Goal: Task Accomplishment & Management: Use online tool/utility

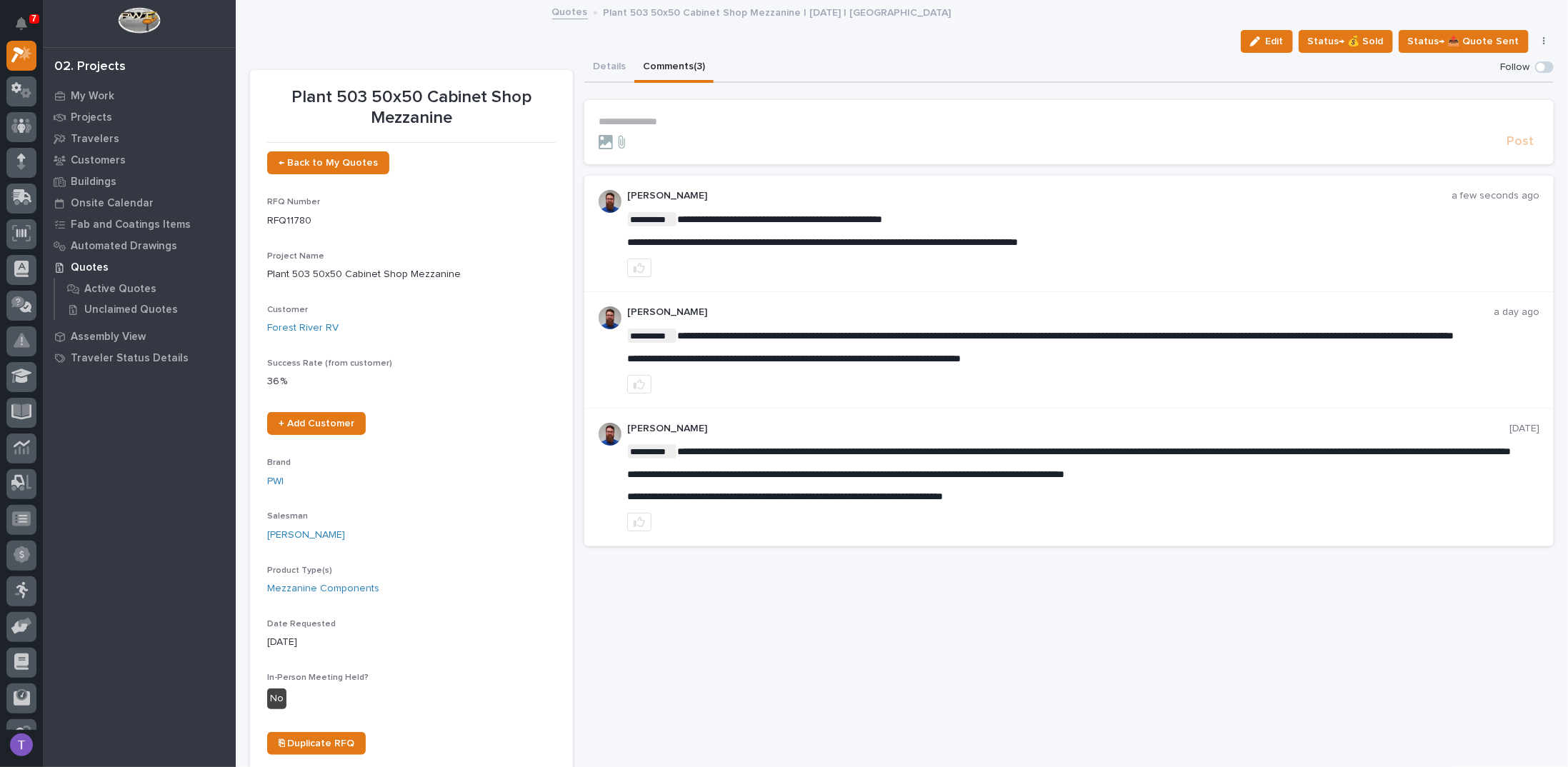
click at [633, 120] on p "**********" at bounding box center [1068, 121] width 940 height 12
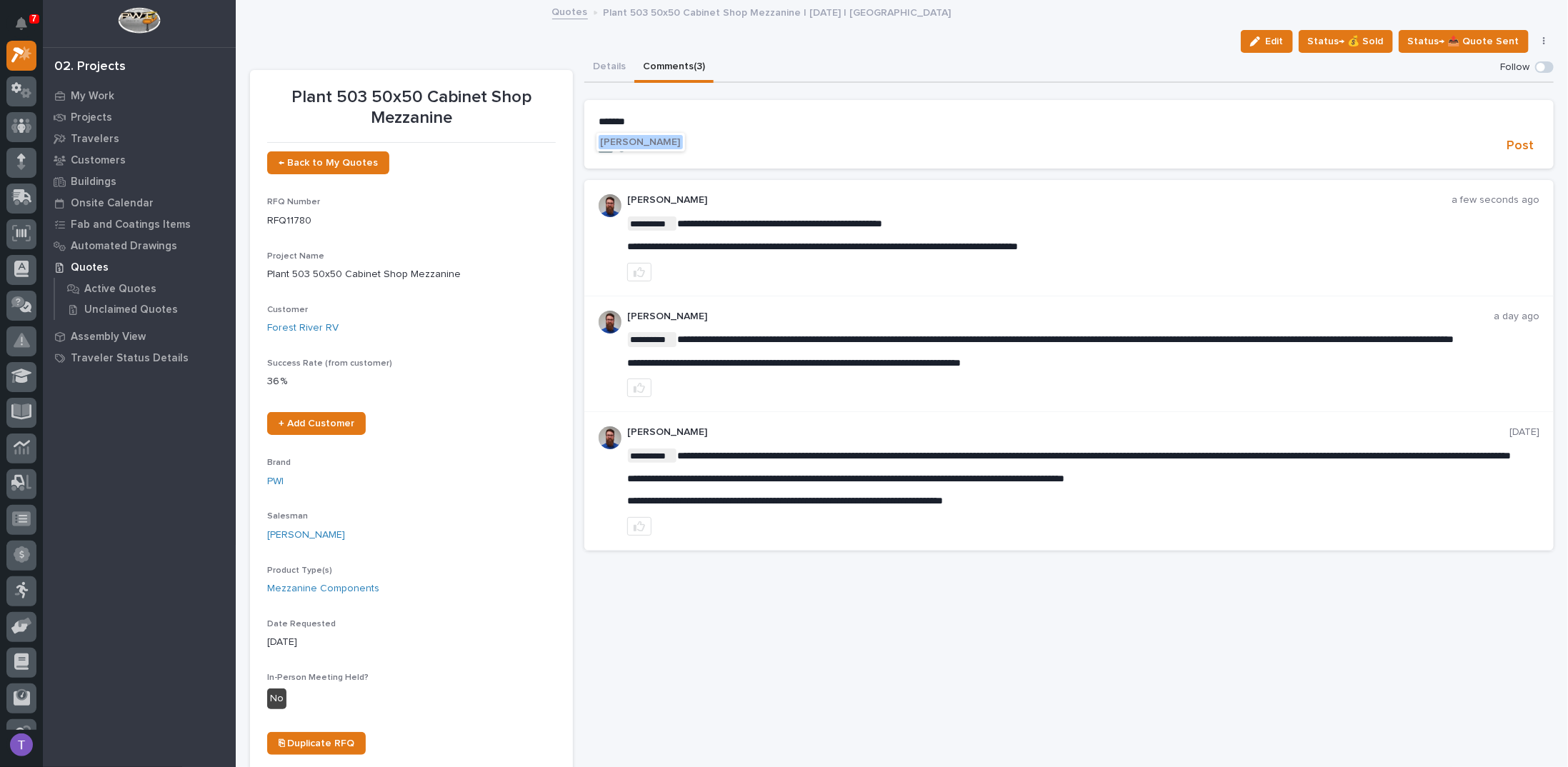
click at [651, 142] on span "[PERSON_NAME]" at bounding box center [641, 142] width 80 height 10
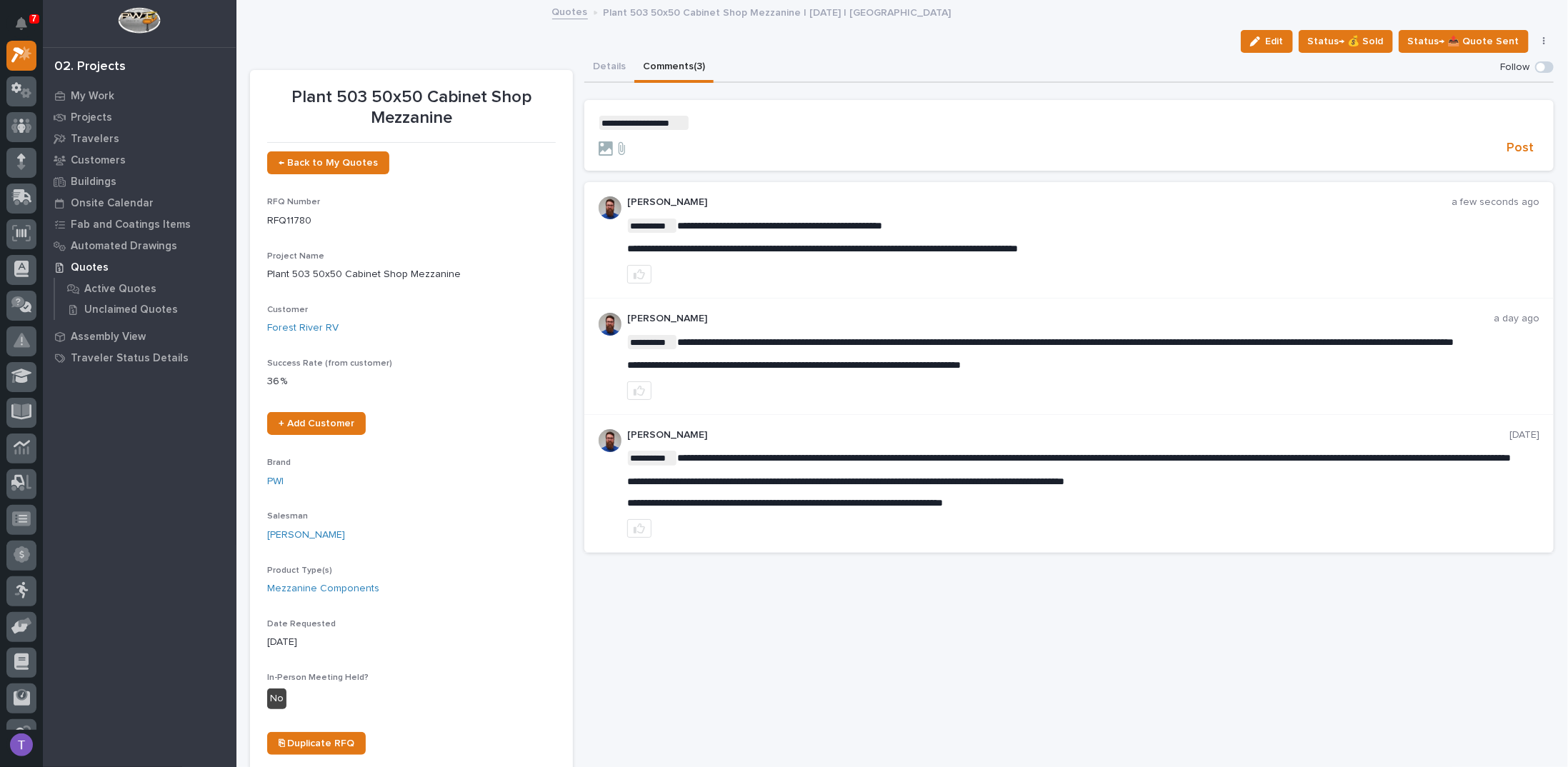
click at [709, 128] on p "**********" at bounding box center [1068, 123] width 940 height 14
click at [1511, 143] on span "Post" at bounding box center [1520, 148] width 27 height 17
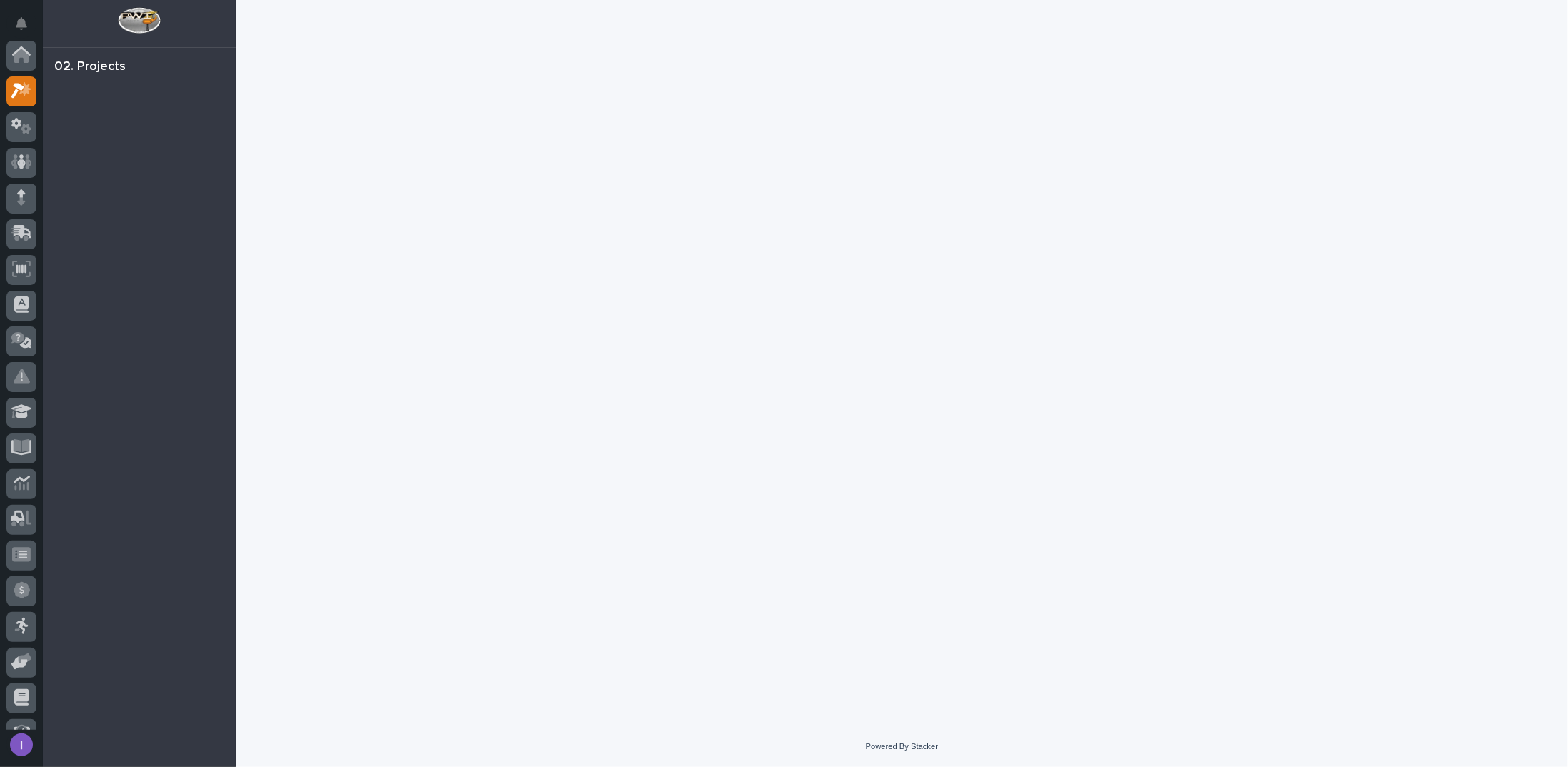
scroll to position [36, 0]
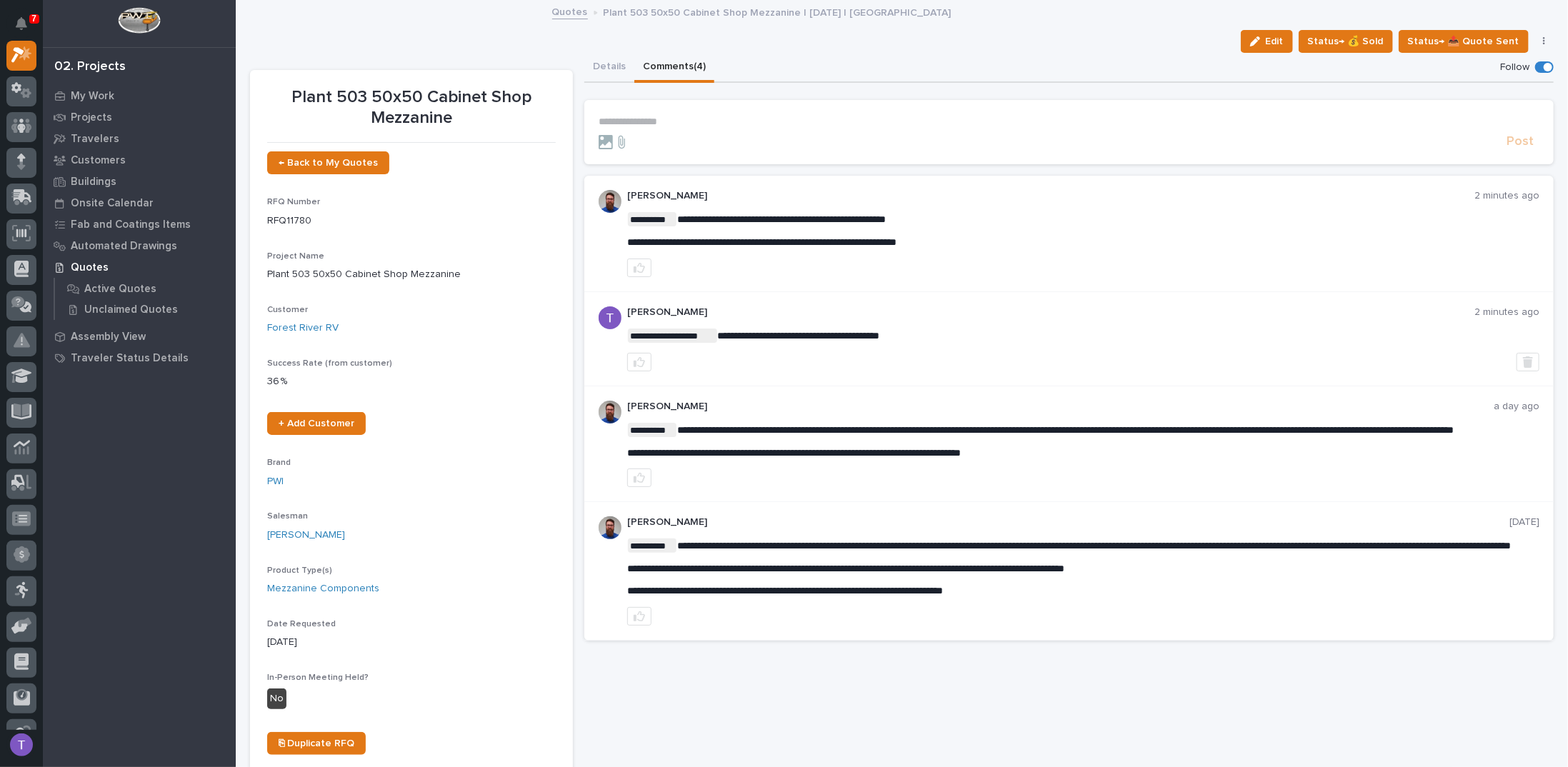
click at [635, 120] on p "**********" at bounding box center [1068, 121] width 940 height 12
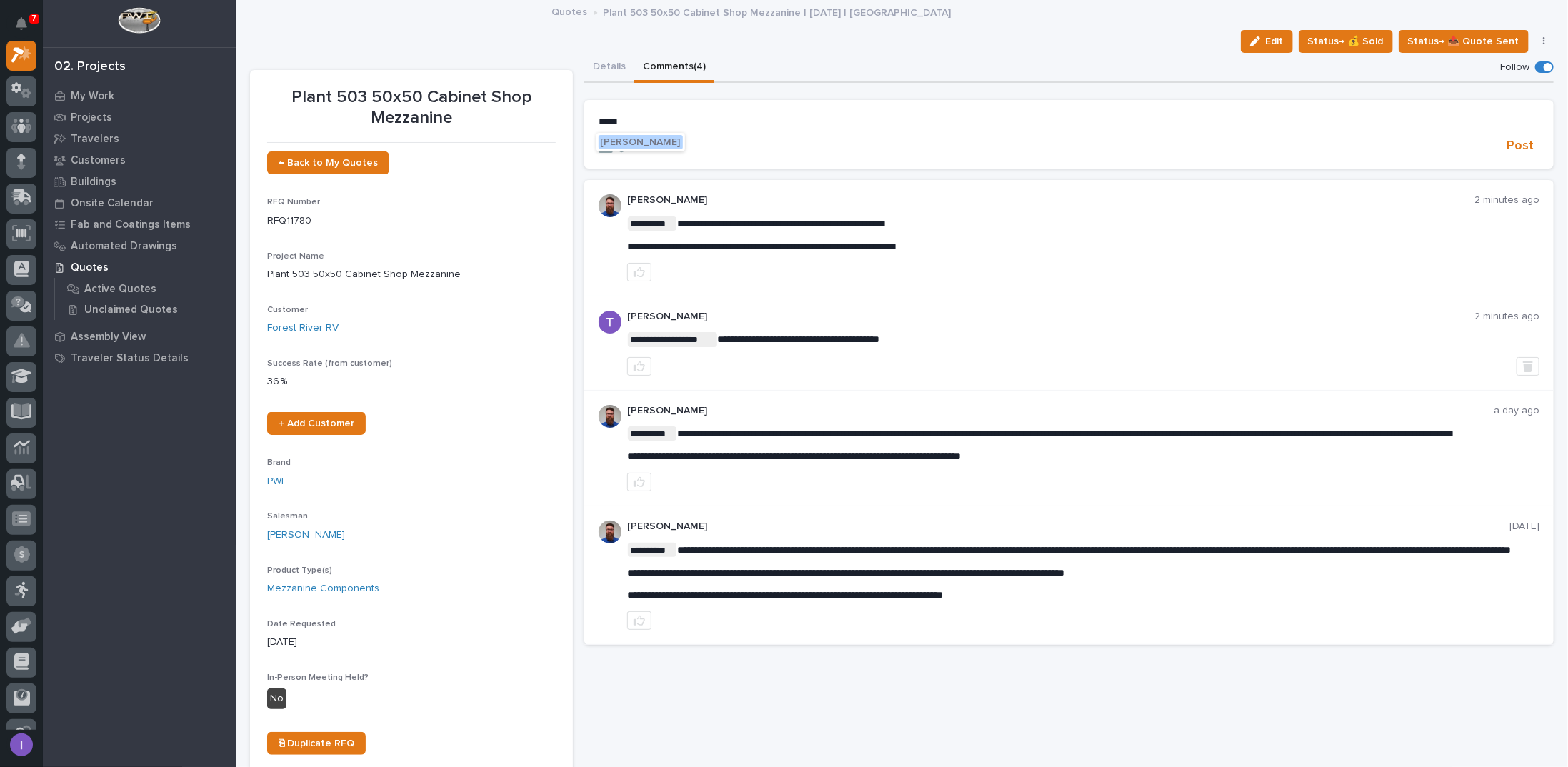
click at [636, 137] on span "[PERSON_NAME]" at bounding box center [641, 142] width 80 height 10
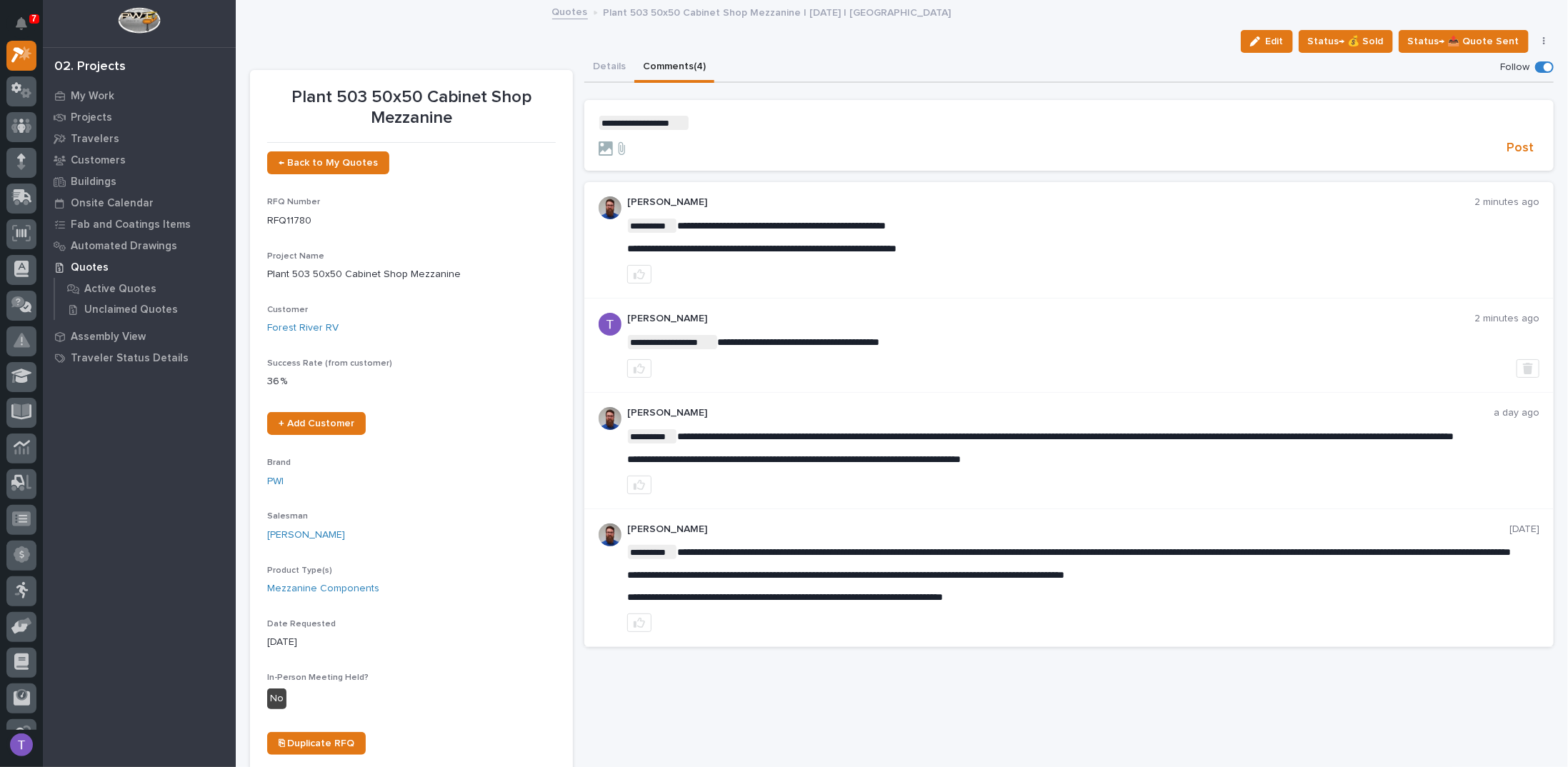
click at [620, 122] on span "**********" at bounding box center [643, 123] width 88 height 14
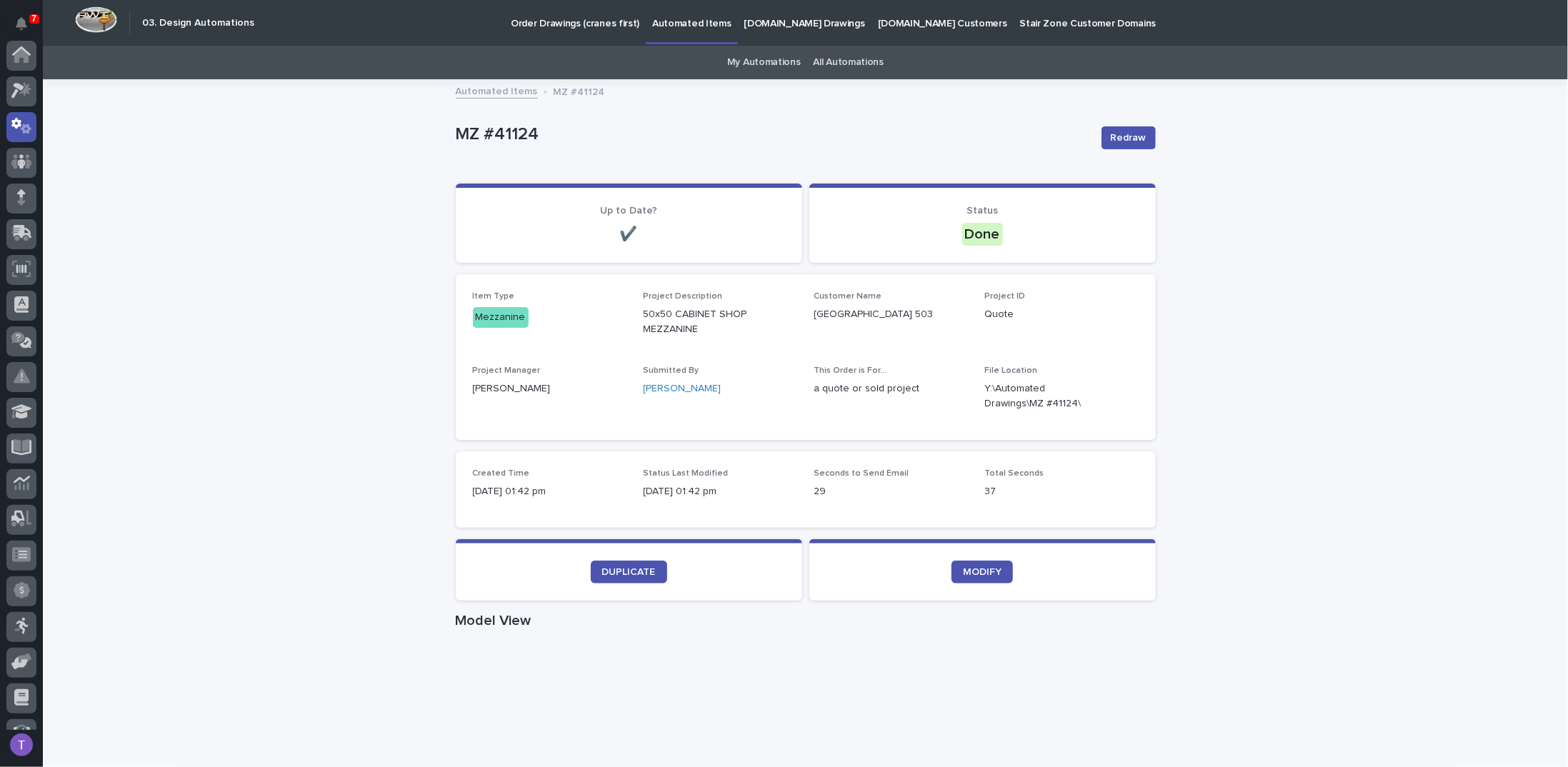
scroll to position [72, 0]
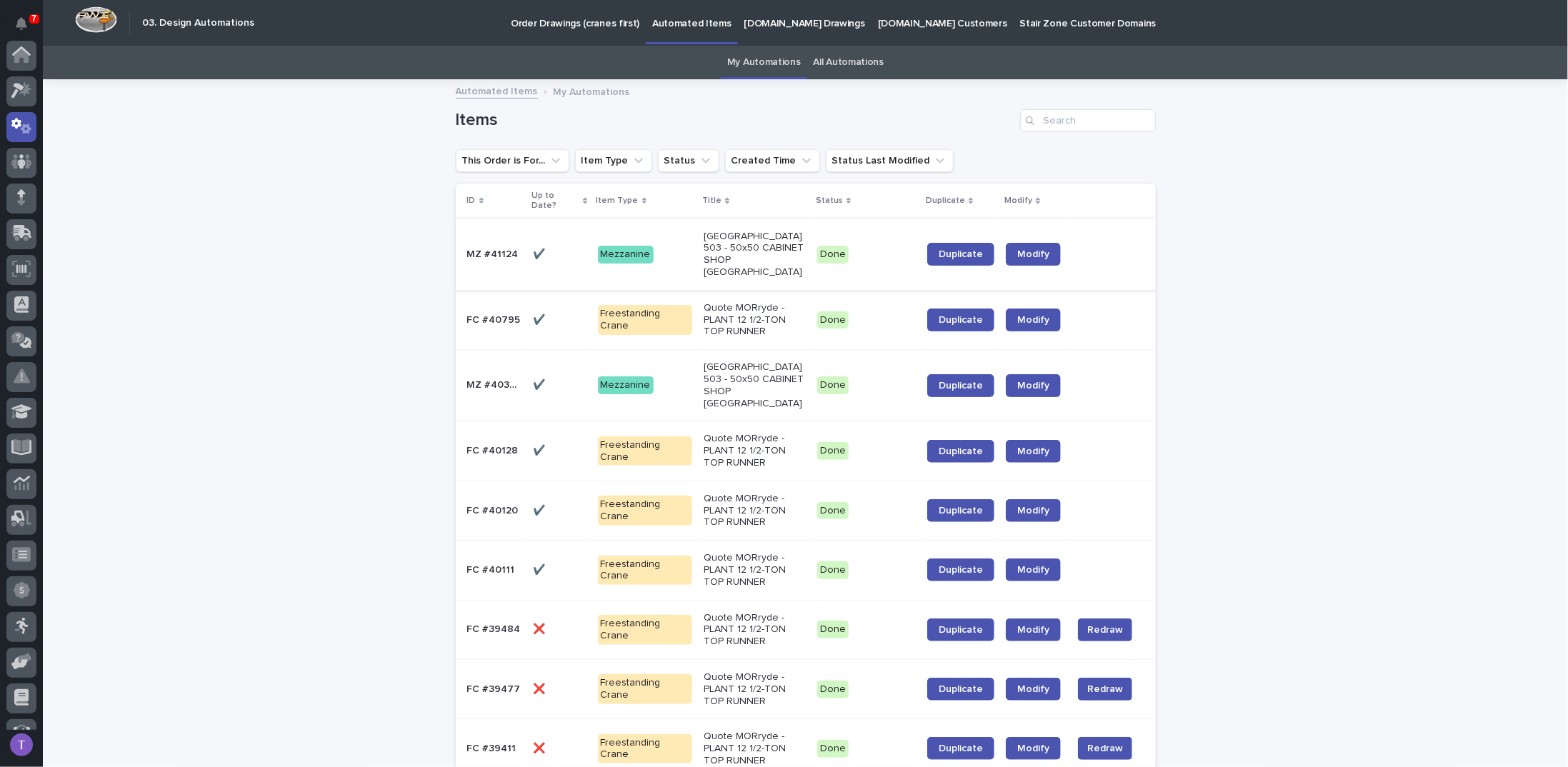
scroll to position [72, 0]
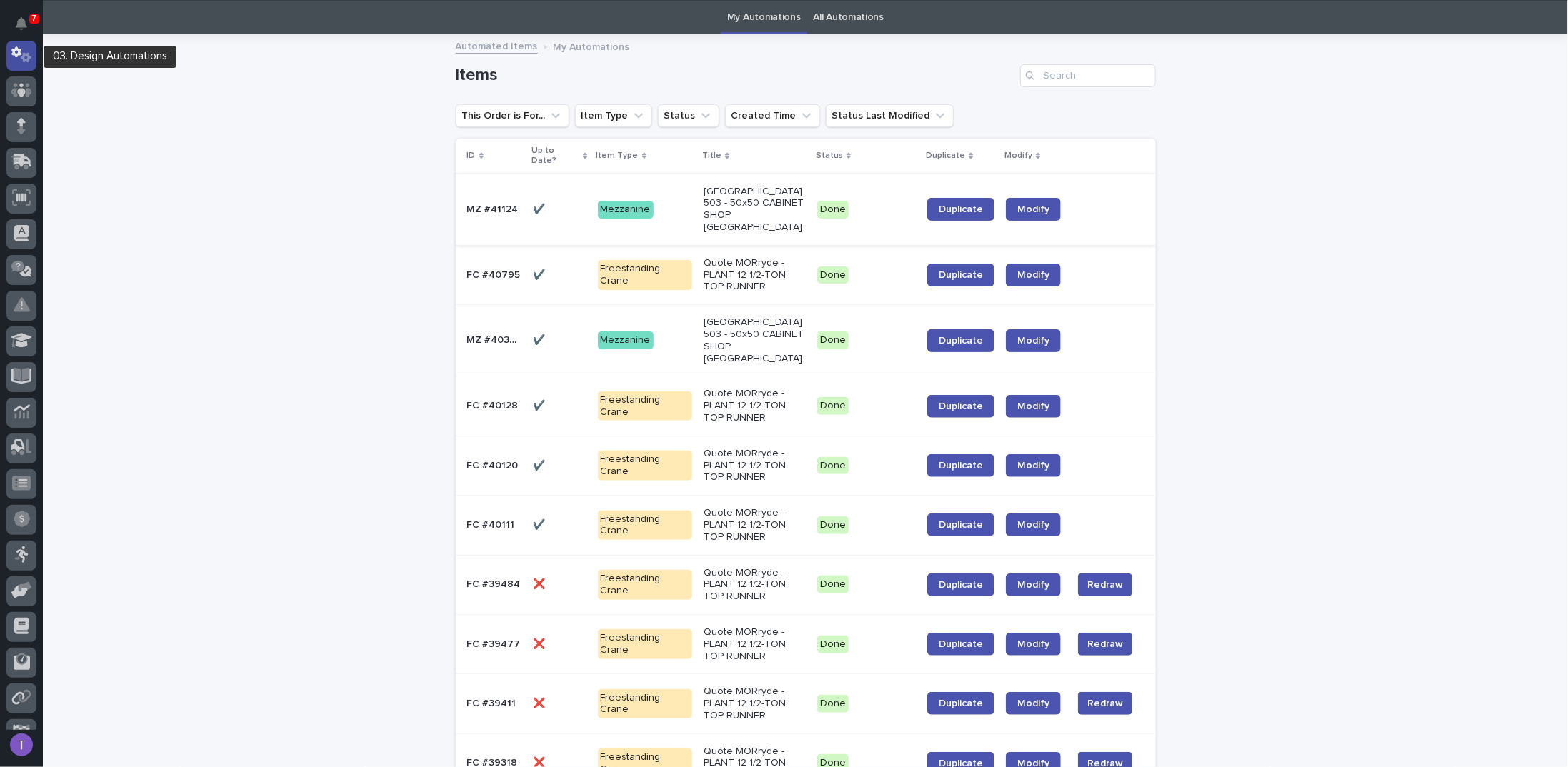
click at [17, 52] on icon at bounding box center [22, 55] width 21 height 17
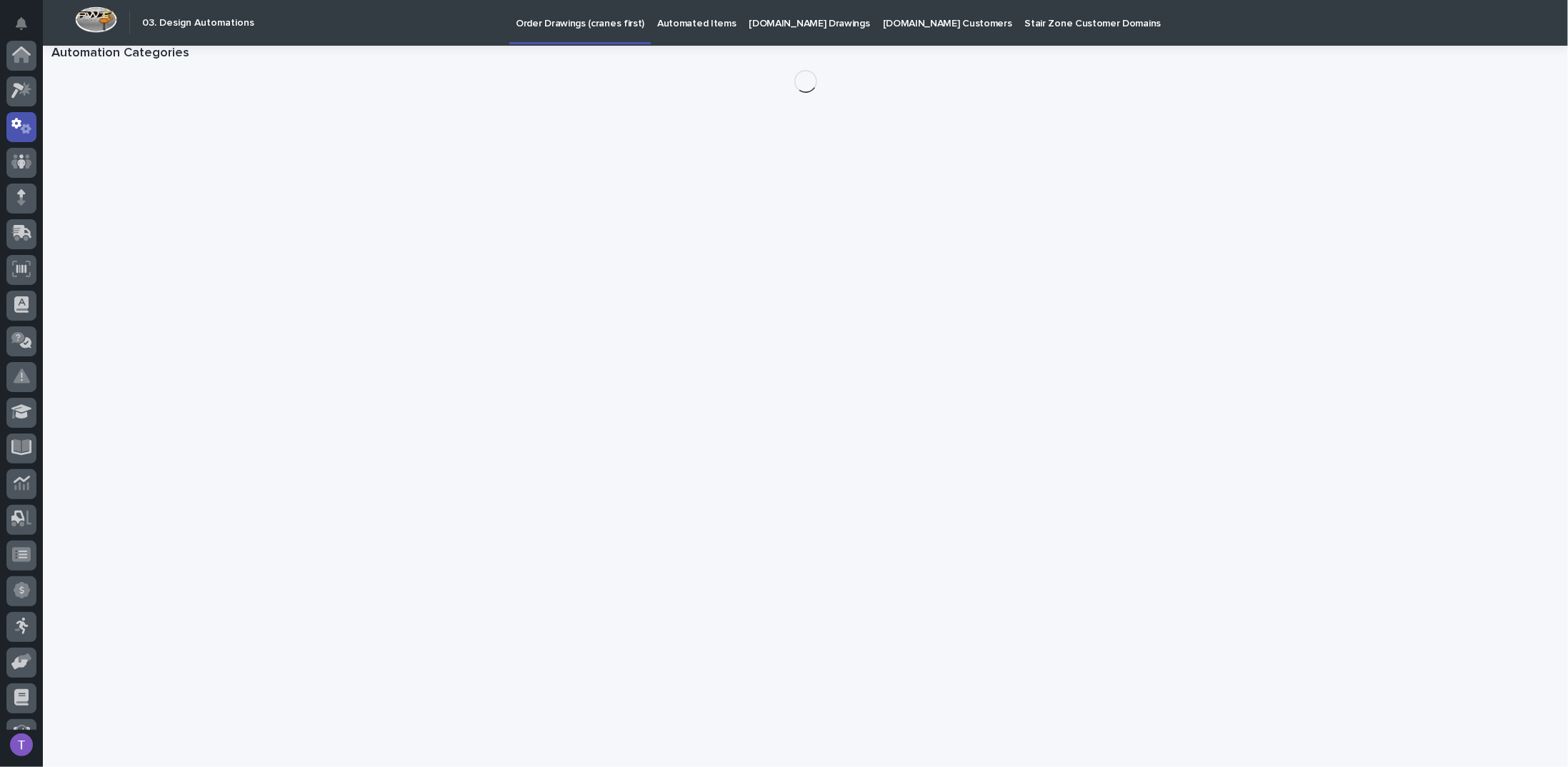
scroll to position [72, 0]
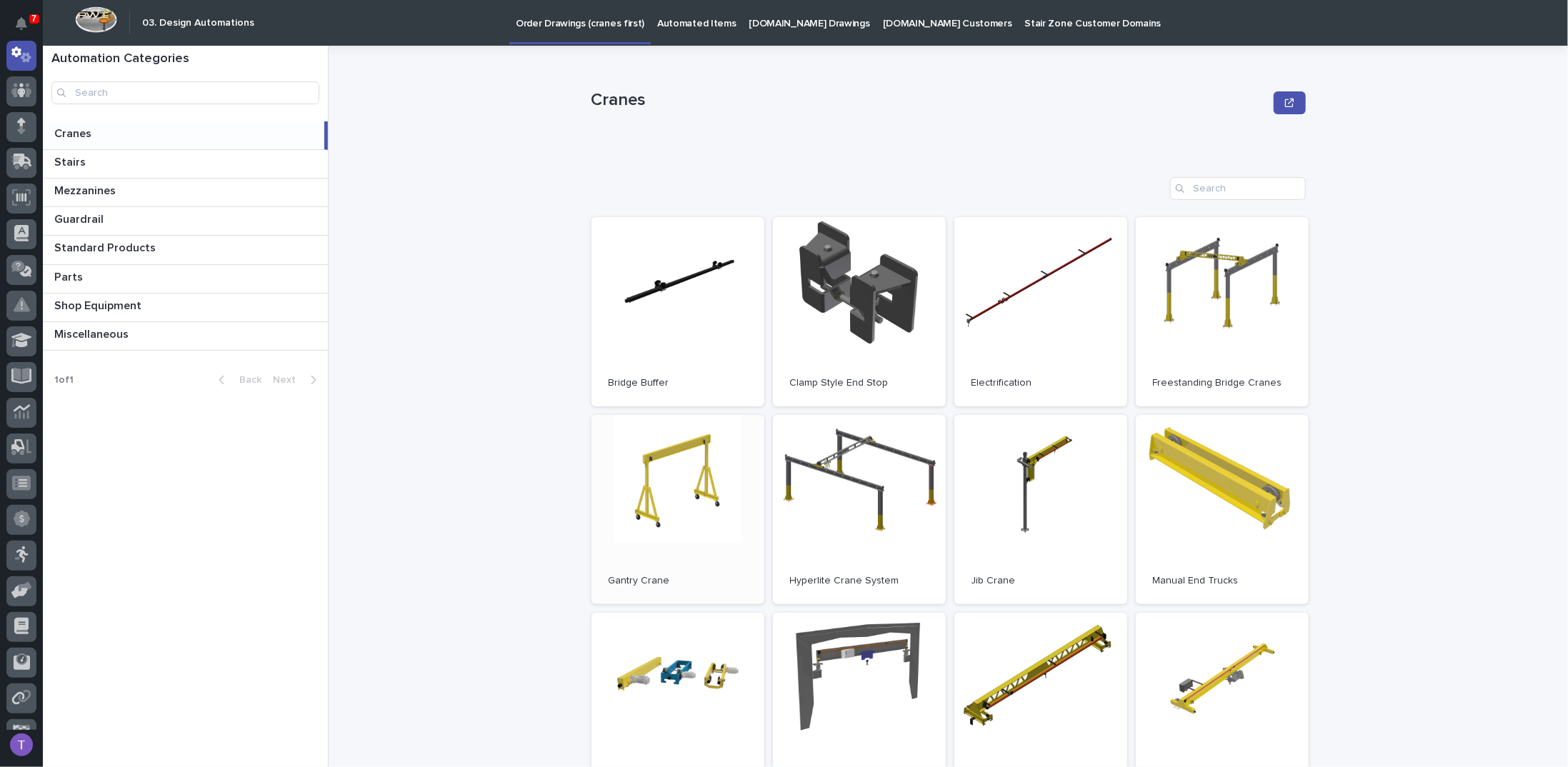
click at [676, 481] on link "Open" at bounding box center [678, 510] width 173 height 189
click at [671, 460] on link "Open" at bounding box center [678, 510] width 173 height 189
click at [678, 19] on p "Automated Items" at bounding box center [696, 15] width 79 height 30
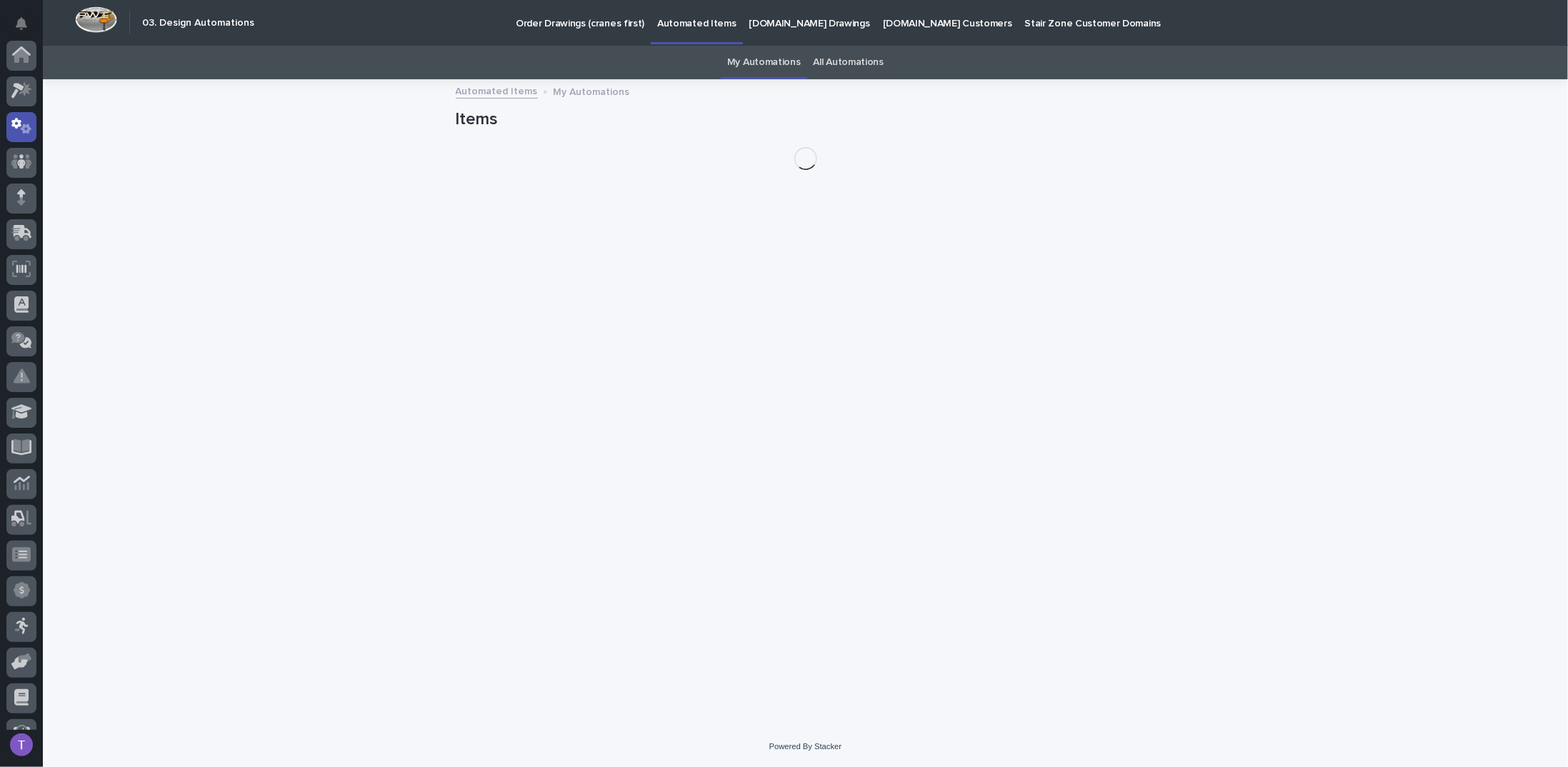
scroll to position [72, 0]
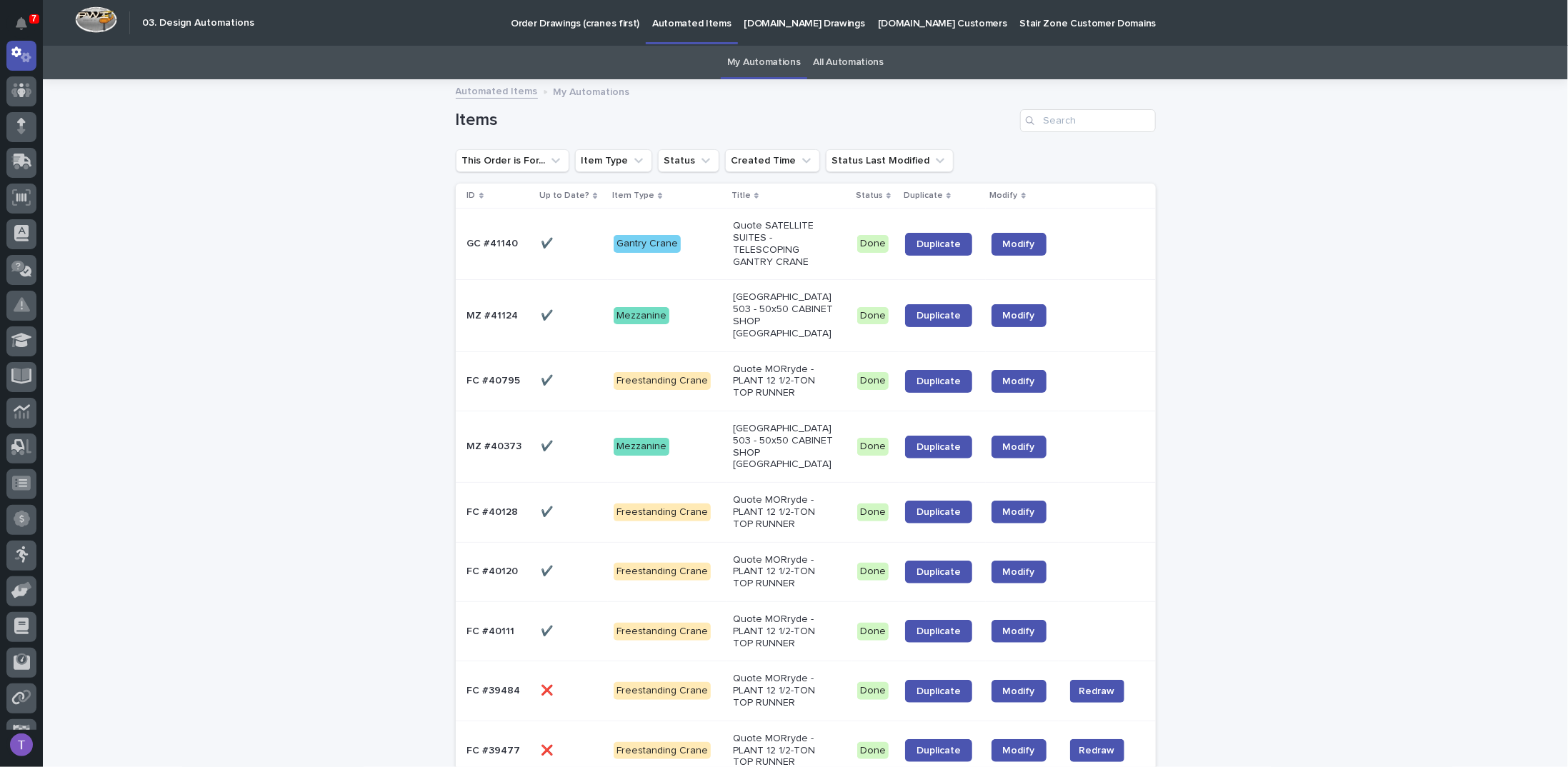
click at [481, 241] on p "GC #41140" at bounding box center [494, 243] width 55 height 15
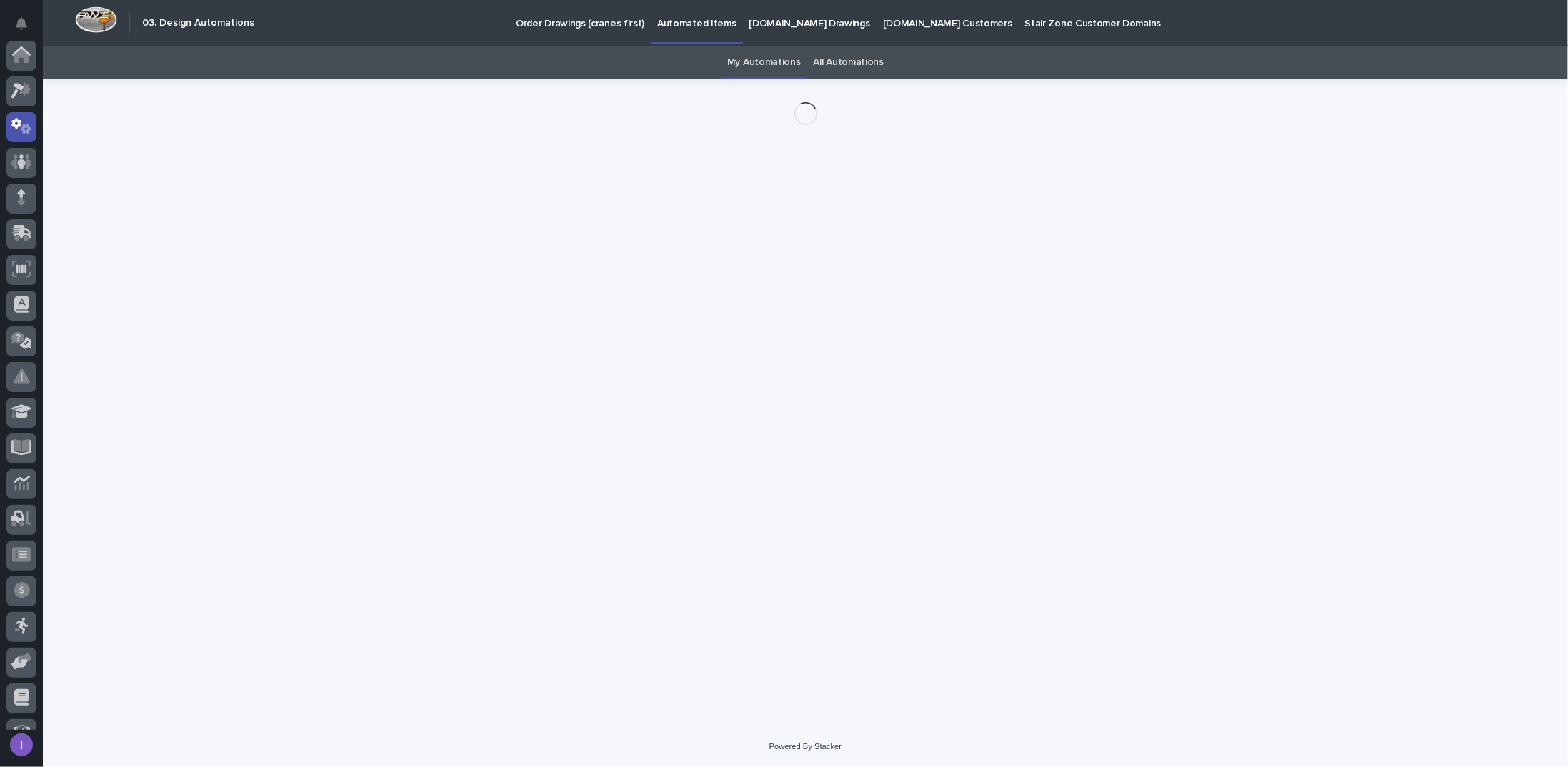
scroll to position [72, 0]
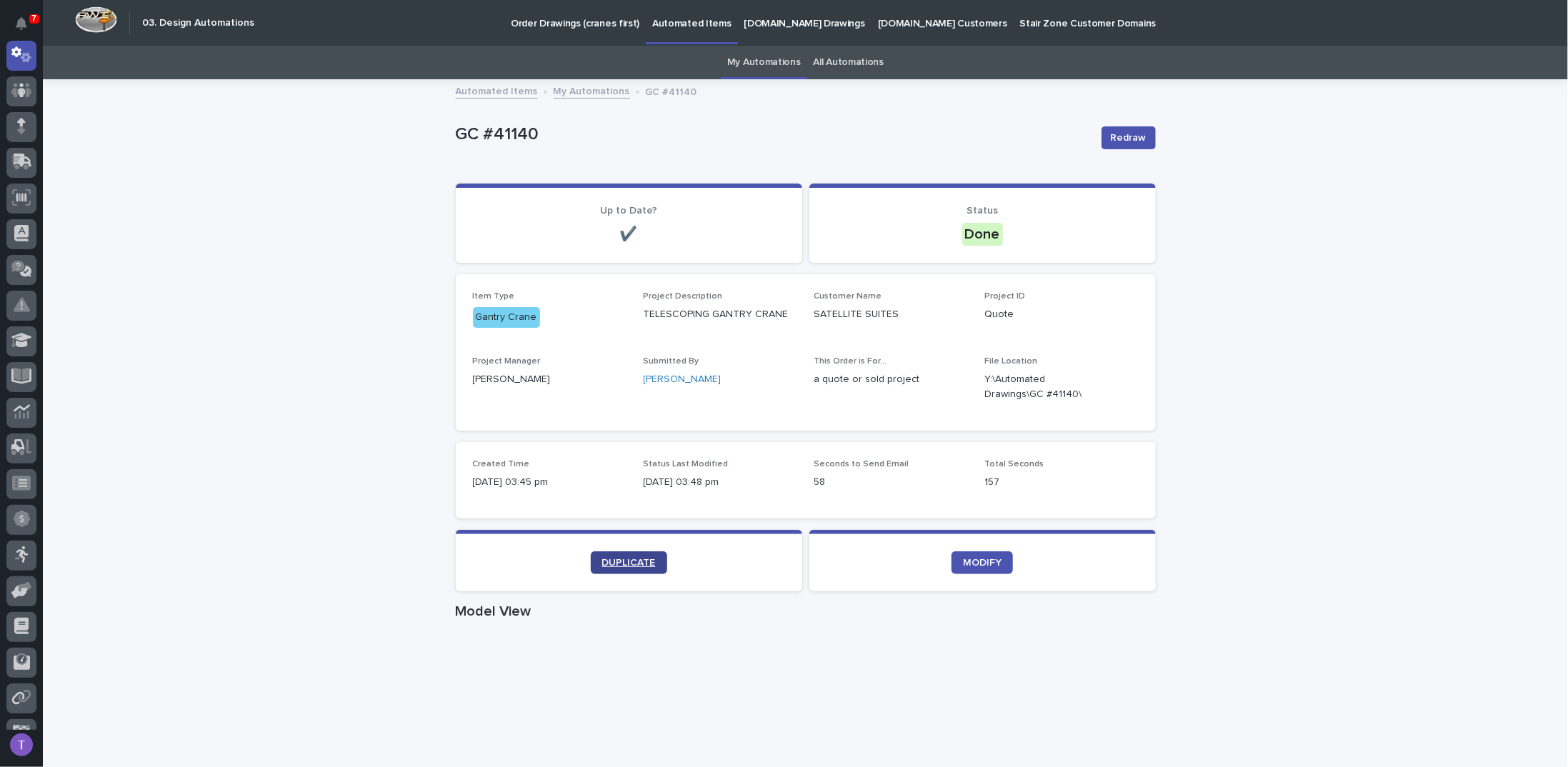
click at [620, 563] on span "DUPLICATE" at bounding box center [628, 563] width 54 height 10
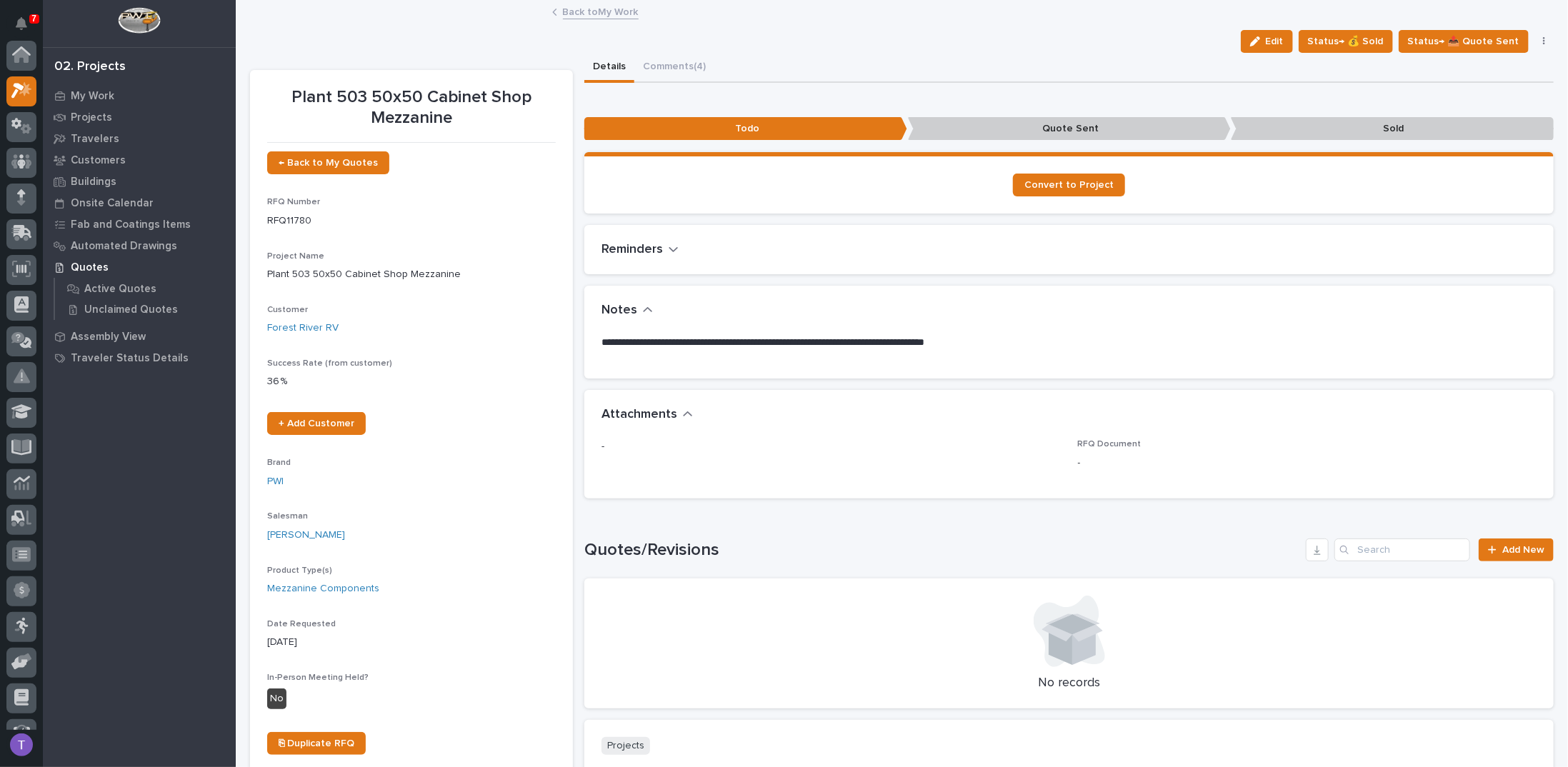
scroll to position [36, 0]
click at [565, 12] on link "Back to My Work" at bounding box center [601, 11] width 76 height 17
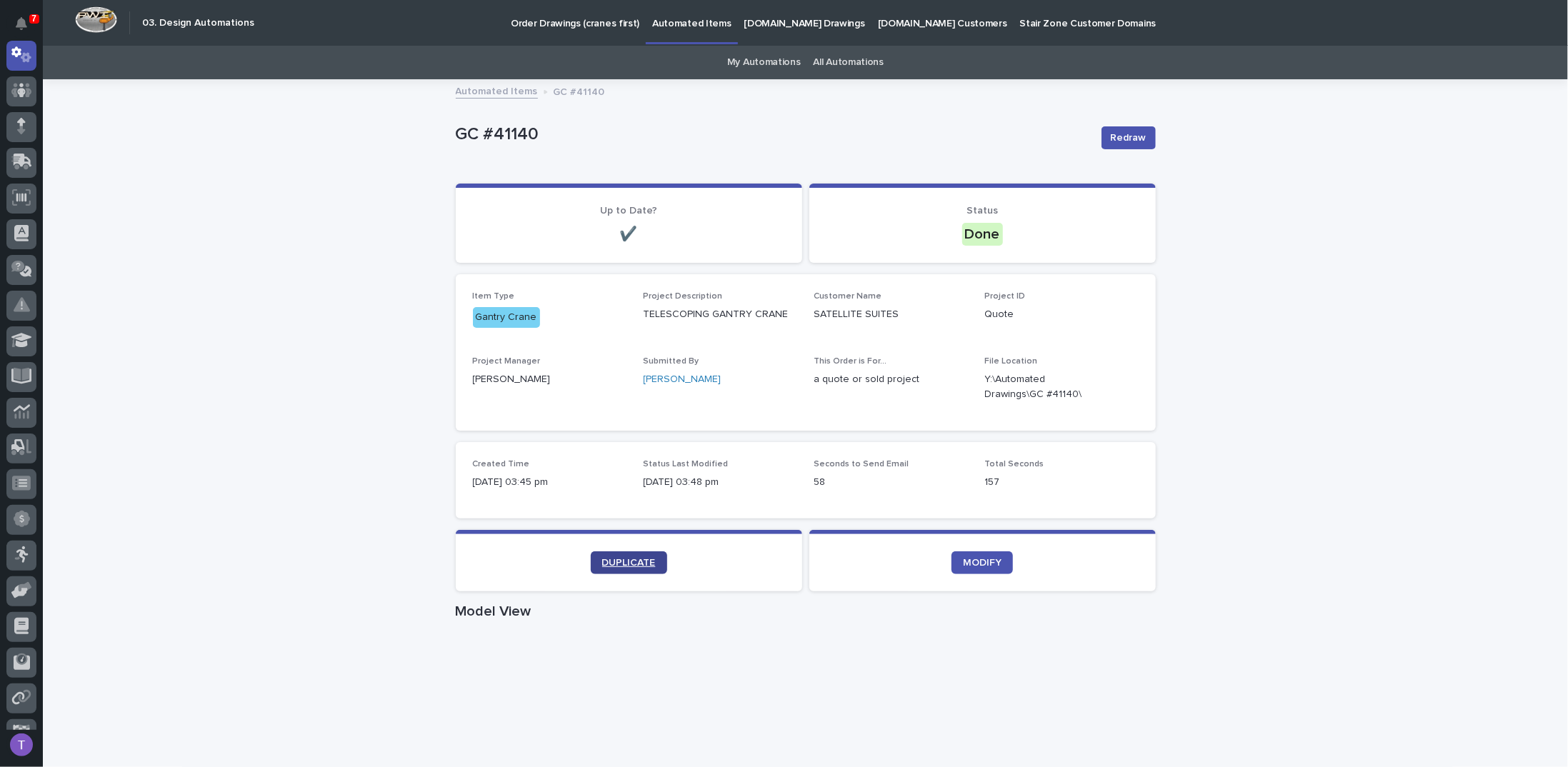
click at [618, 558] on span "DUPLICATE" at bounding box center [628, 563] width 54 height 10
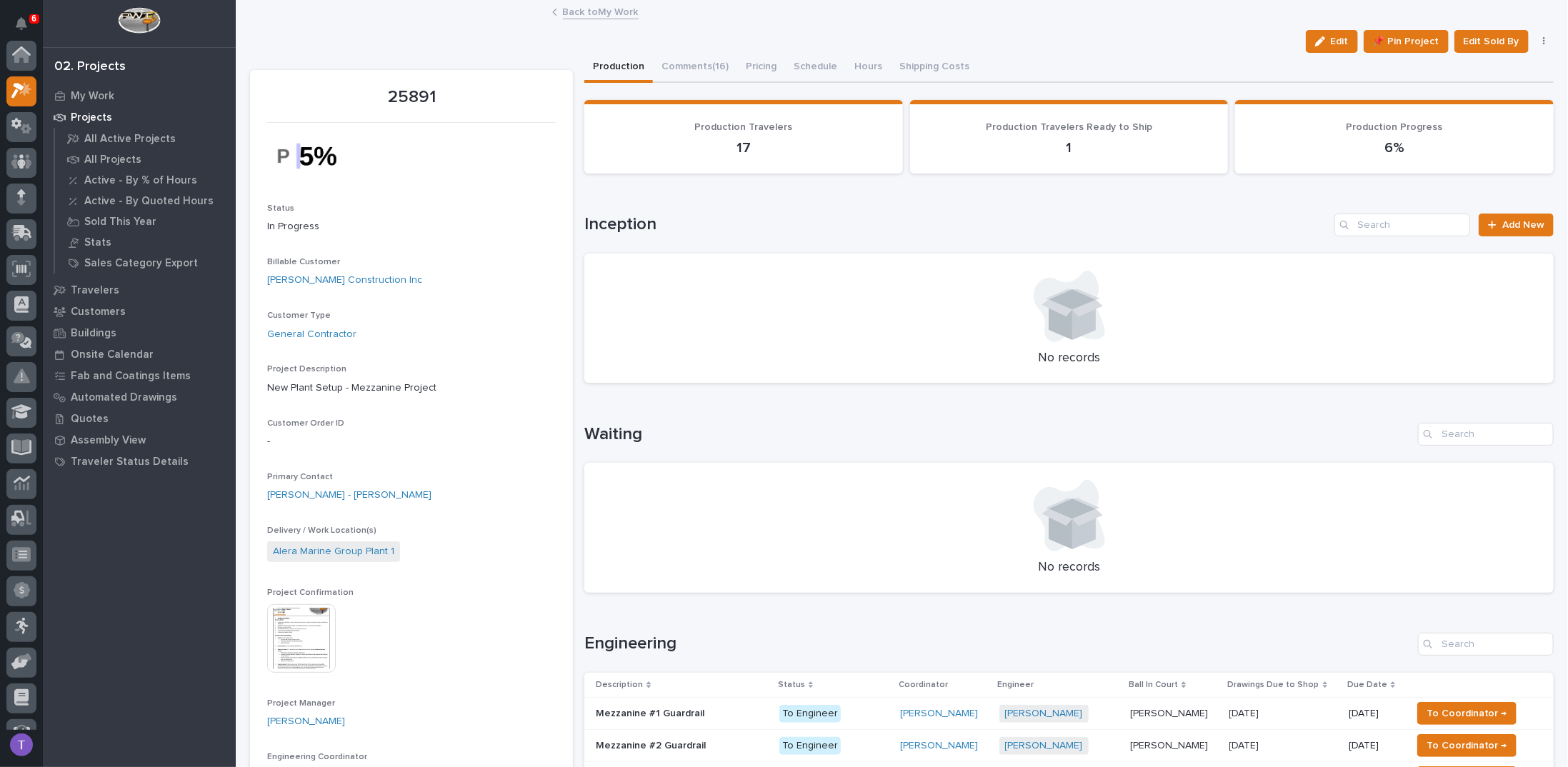
scroll to position [36, 0]
click at [570, 11] on link "Back to My Work" at bounding box center [601, 11] width 76 height 17
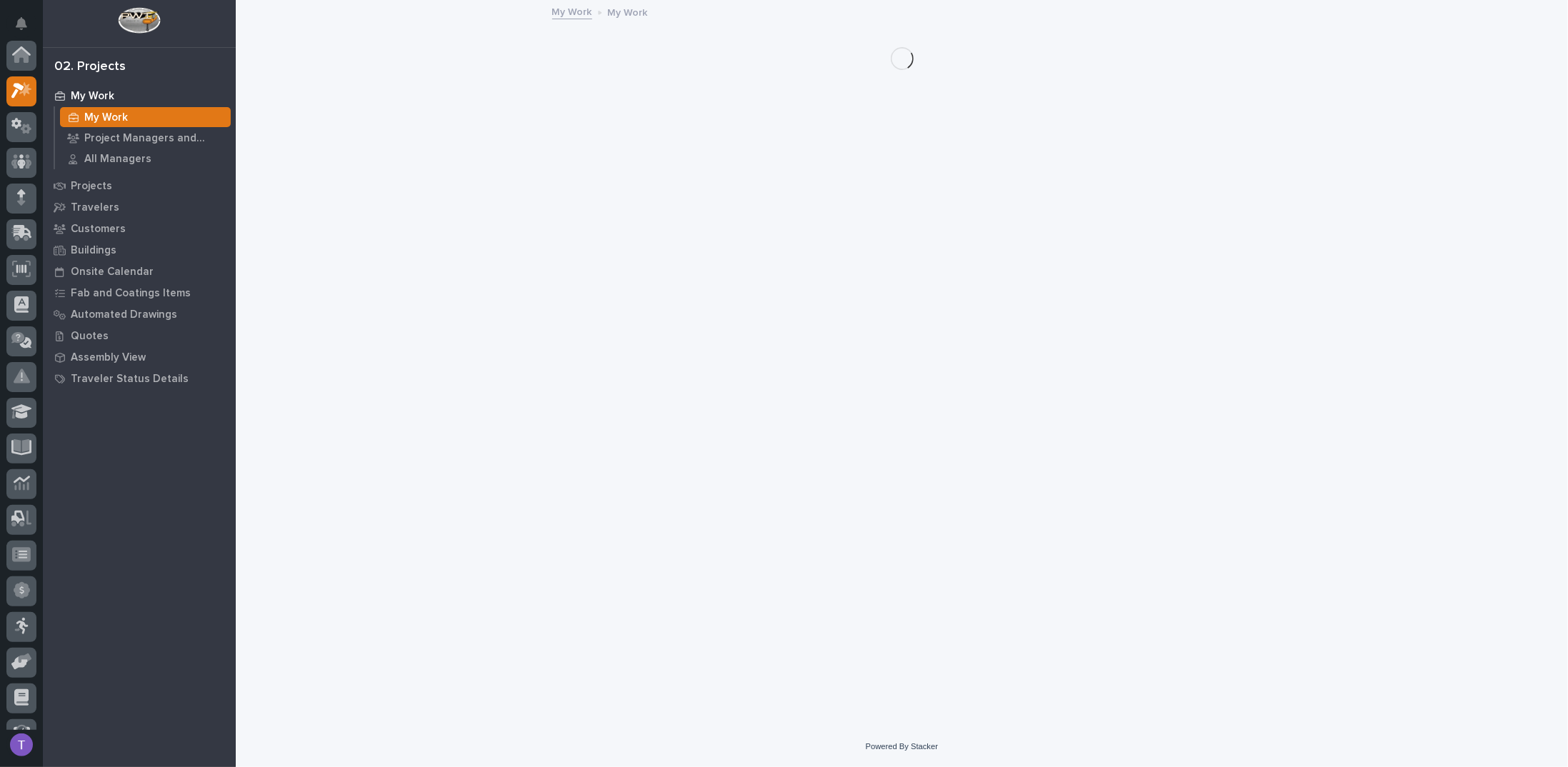
scroll to position [36, 0]
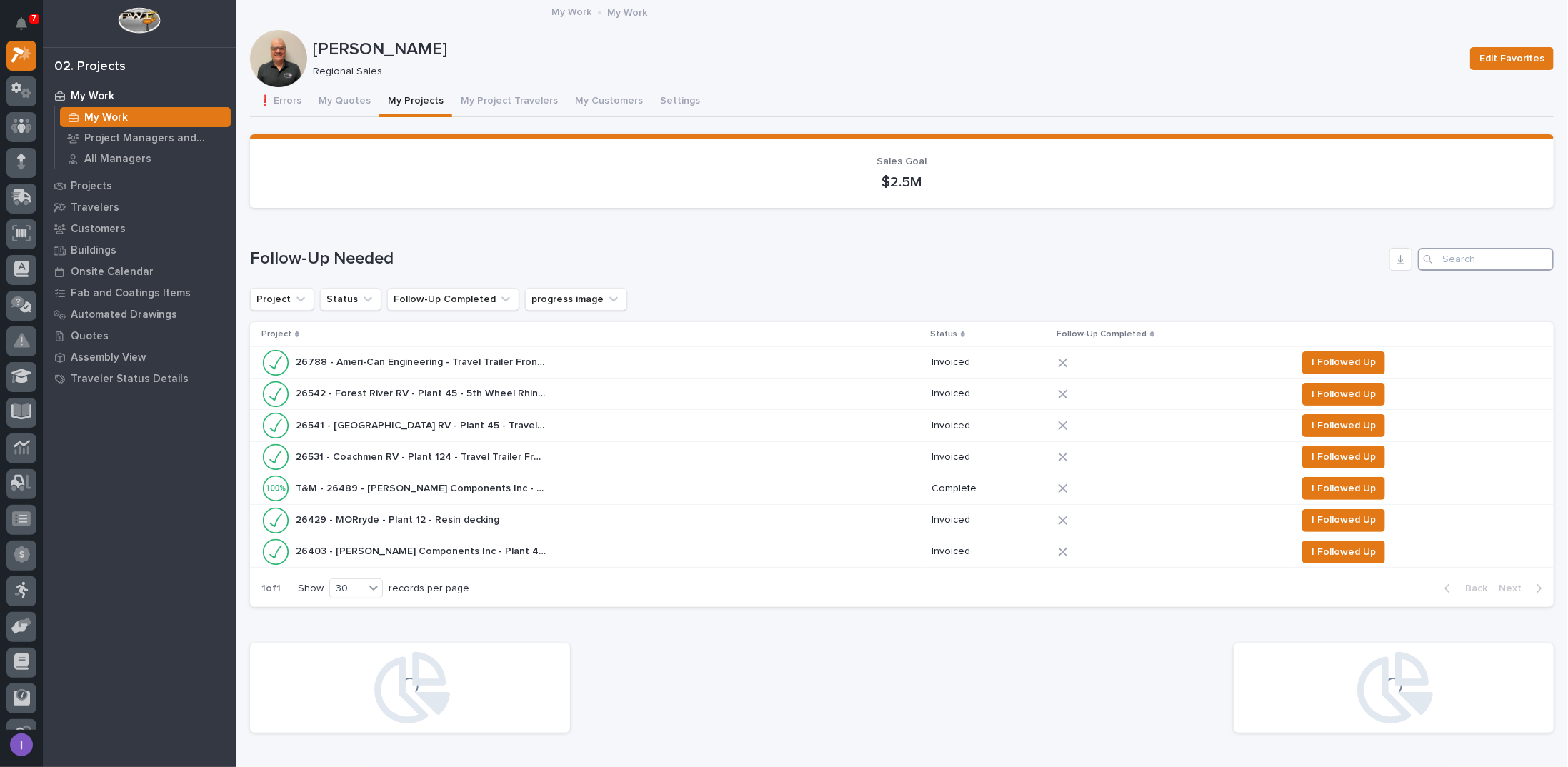
click at [1447, 257] on input "Search" at bounding box center [1486, 260] width 136 height 23
type input "25883"
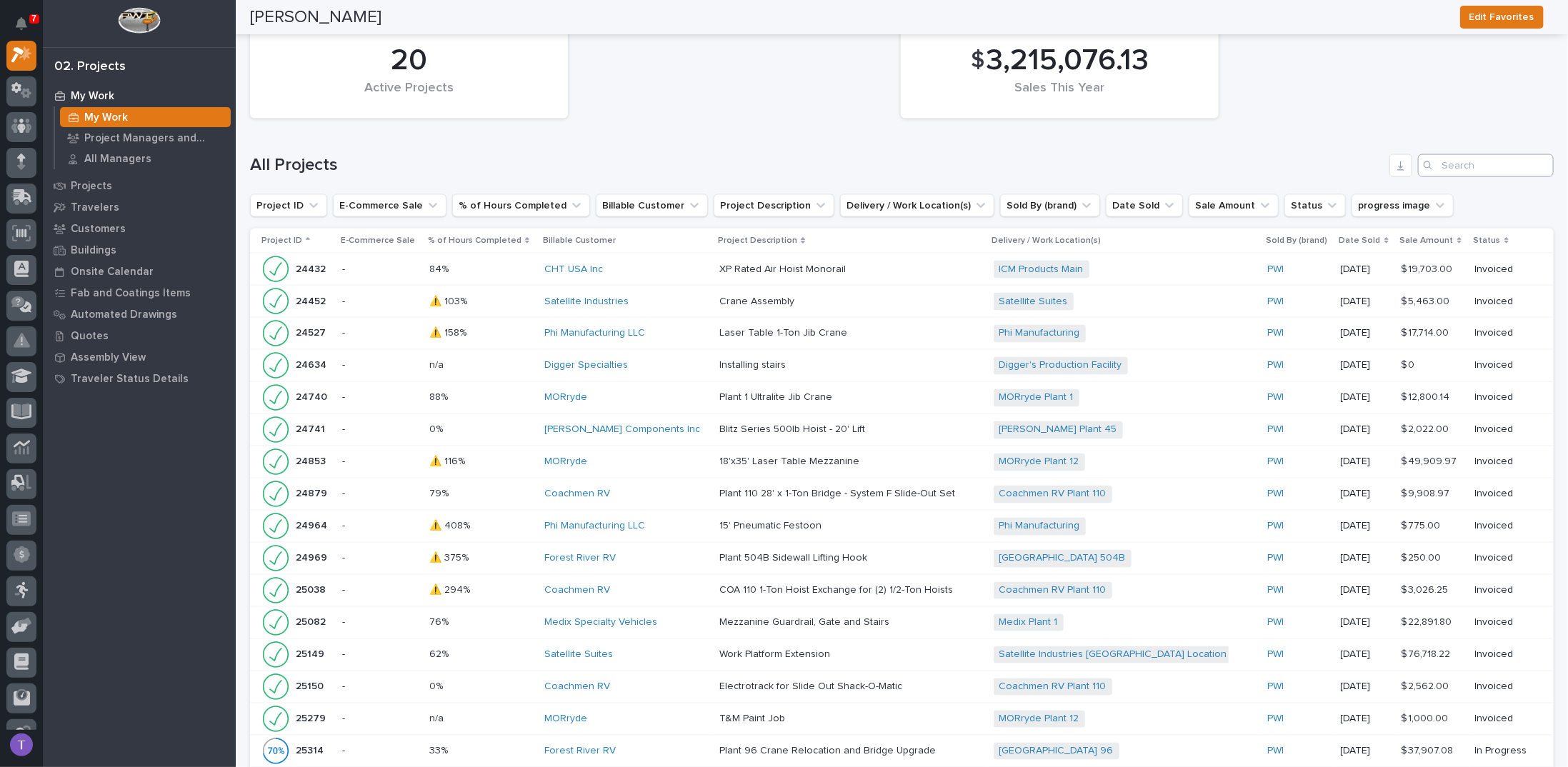
scroll to position [1500, 0]
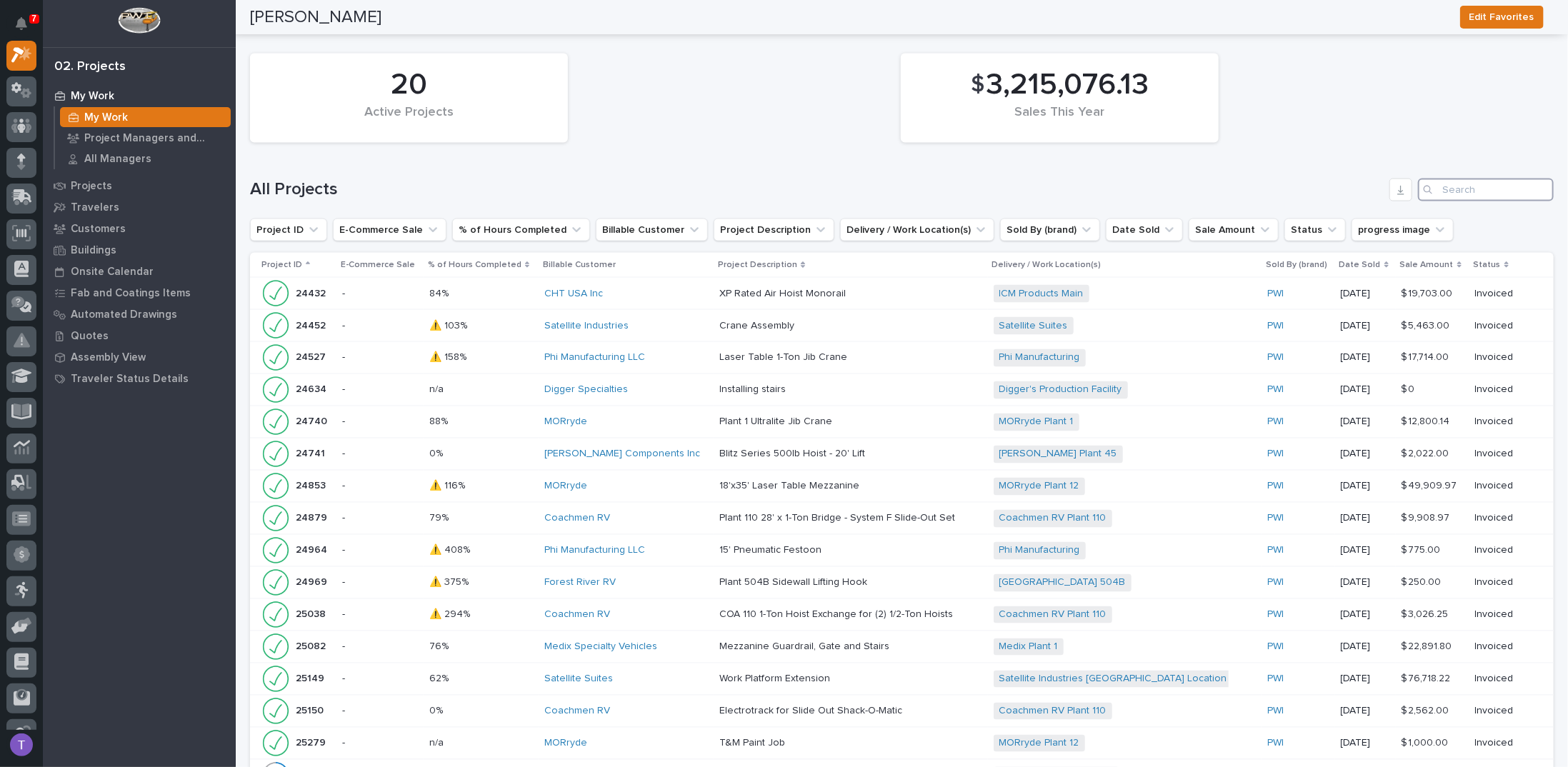
click at [1470, 179] on input "Search" at bounding box center [1486, 190] width 136 height 23
type input "25883"
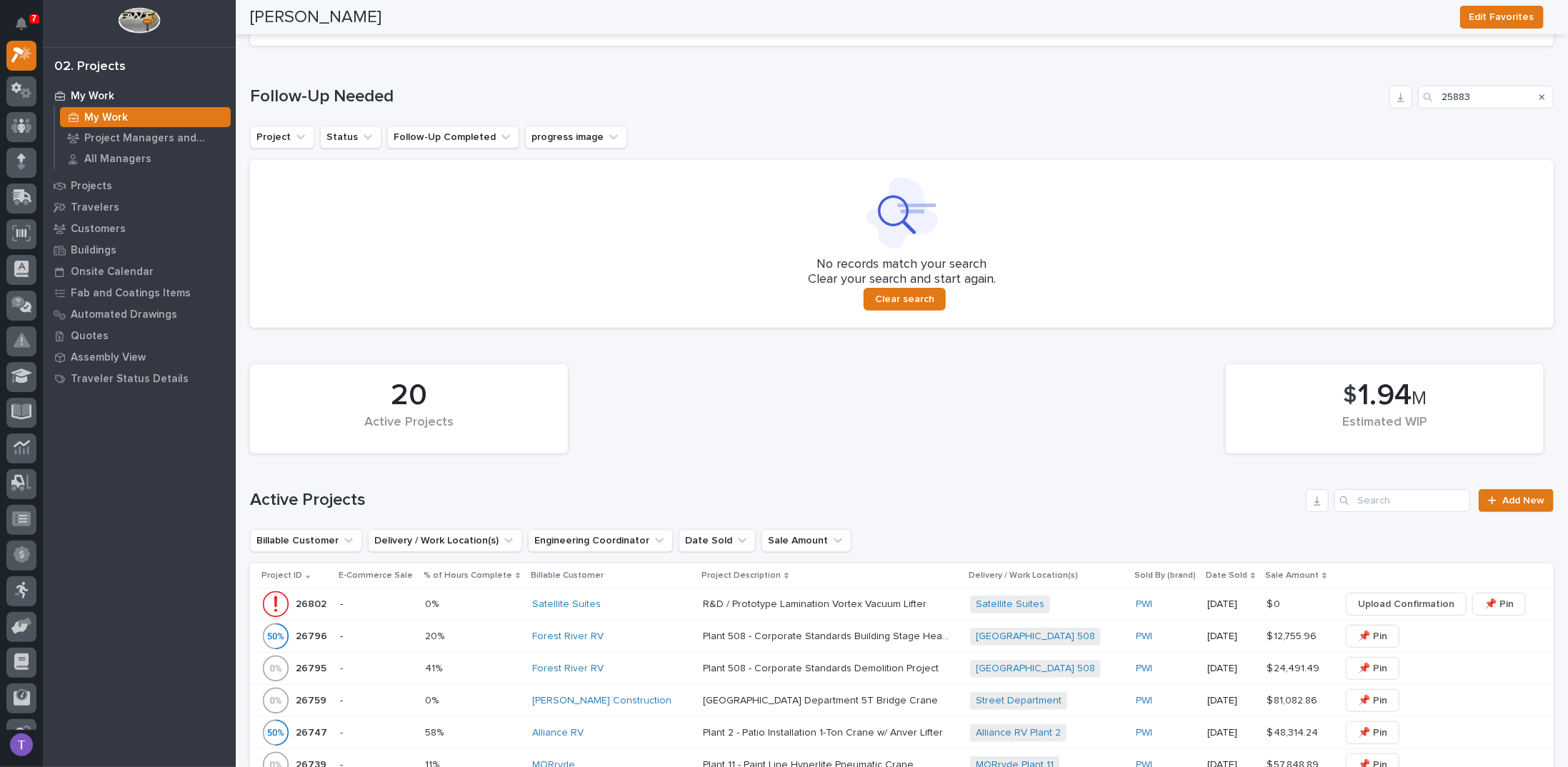
scroll to position [0, 0]
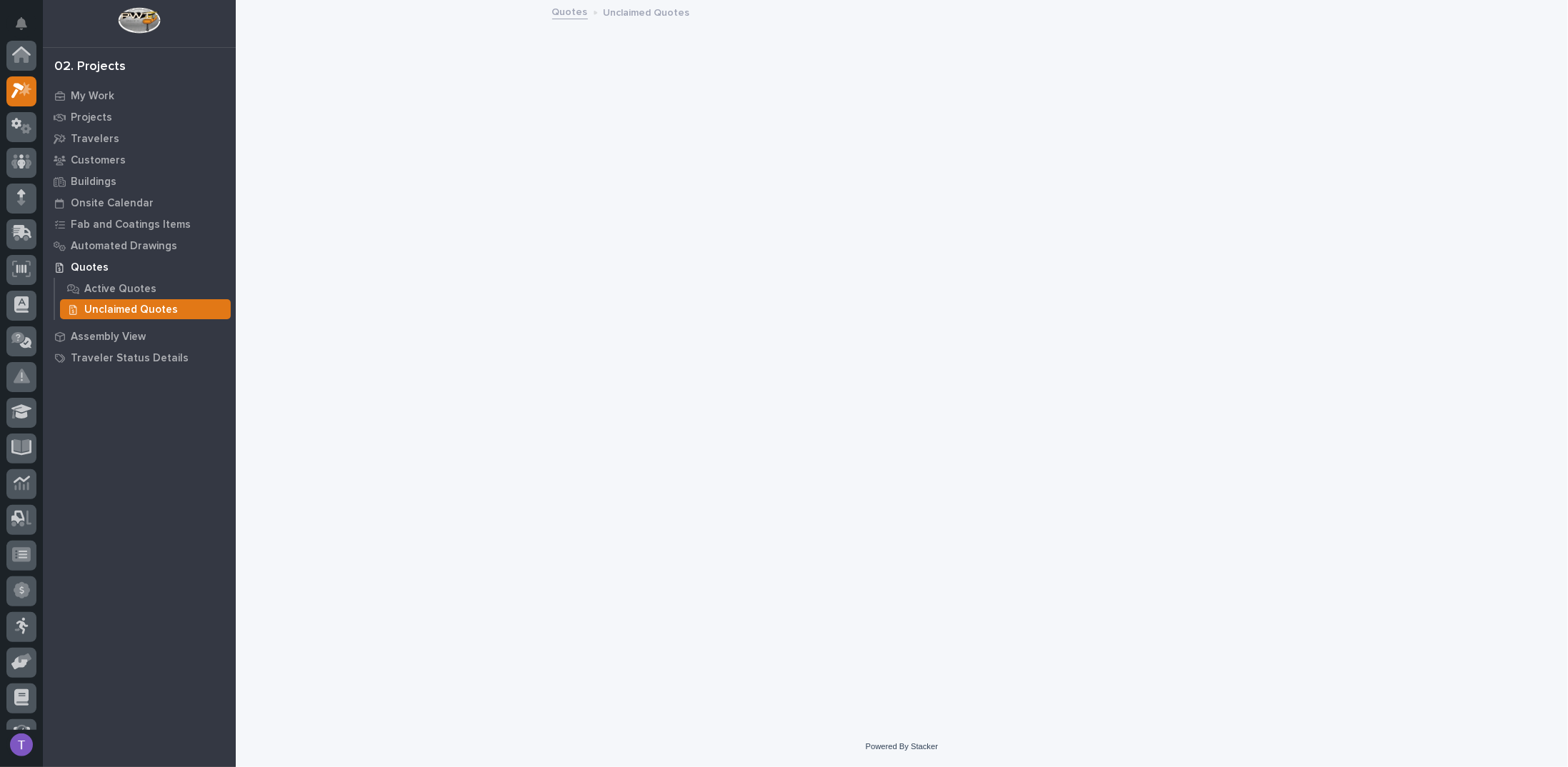
scroll to position [36, 0]
